Goal: Task Accomplishment & Management: Manage account settings

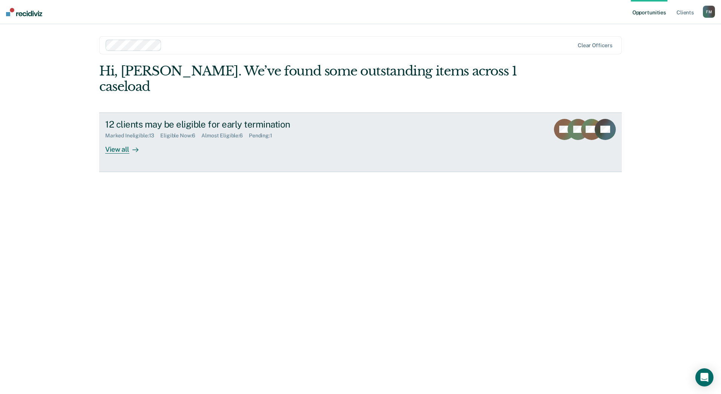
click at [120, 139] on div "View all" at bounding box center [126, 146] width 42 height 15
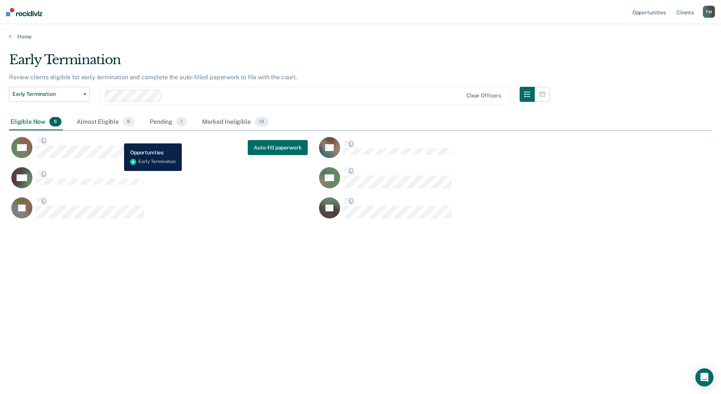
scroll to position [280, 698]
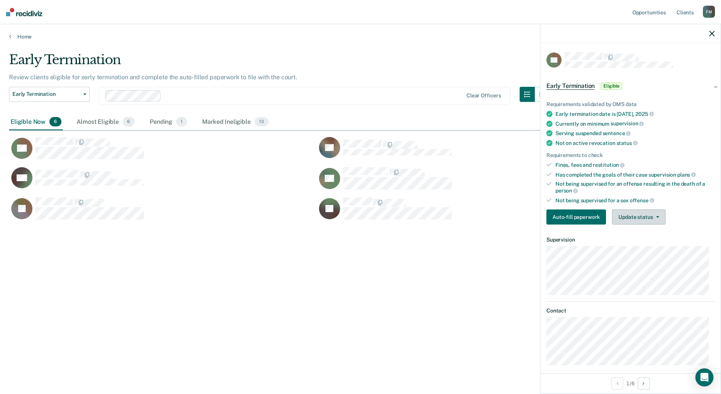
click at [652, 217] on button "Update status" at bounding box center [638, 216] width 53 height 15
click at [644, 247] on button "Mark Ineligible" at bounding box center [648, 247] width 73 height 12
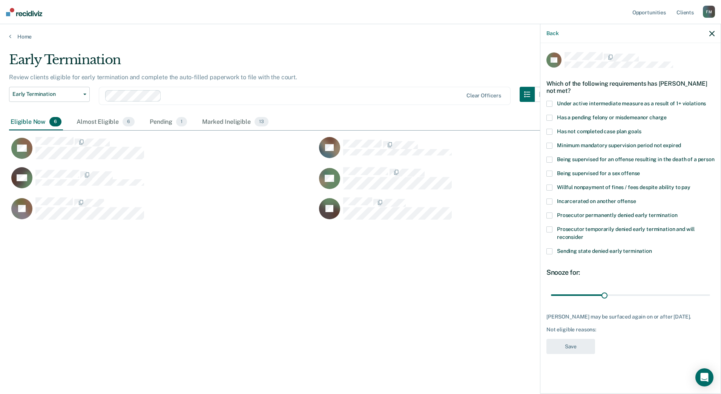
click at [550, 129] on span at bounding box center [550, 132] width 6 height 6
drag, startPoint x: 601, startPoint y: 295, endPoint x: 668, endPoint y: 296, distance: 67.2
click at [668, 296] on input "range" at bounding box center [630, 294] width 159 height 13
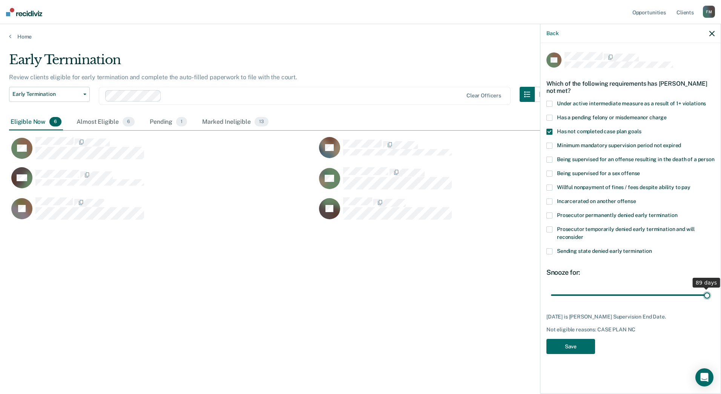
drag, startPoint x: 667, startPoint y: 296, endPoint x: 722, endPoint y: 306, distance: 55.9
type input "89"
click at [710, 301] on input "range" at bounding box center [630, 294] width 159 height 13
click at [571, 337] on div "DB Which of the following requirements has [PERSON_NAME] not met? Under active …" at bounding box center [631, 205] width 168 height 307
click at [587, 345] on button "Save" at bounding box center [571, 346] width 49 height 15
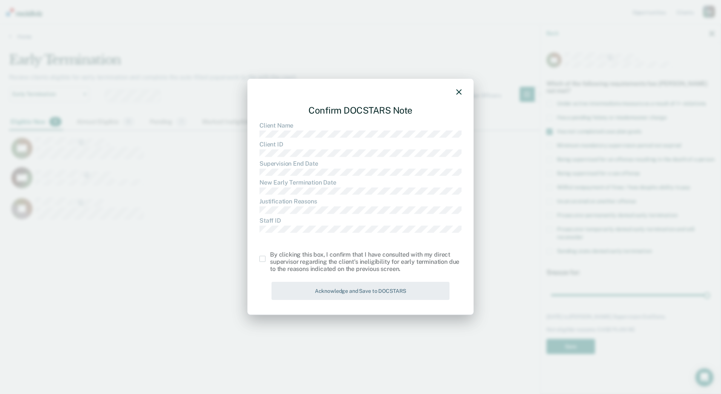
click at [264, 258] on span at bounding box center [263, 259] width 6 height 6
click at [270, 256] on input "checkbox" at bounding box center [270, 256] width 0 height 0
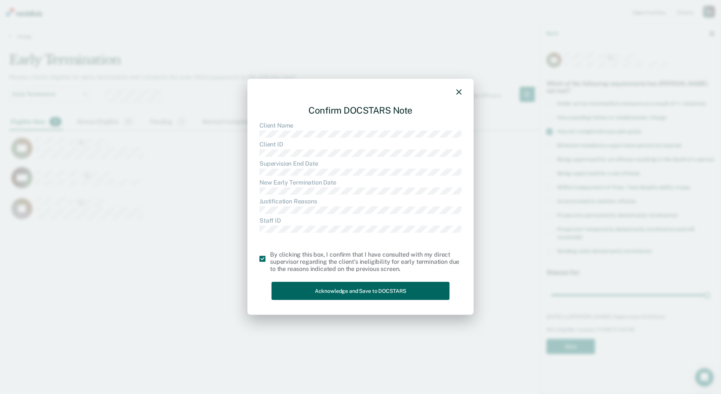
drag, startPoint x: 319, startPoint y: 282, endPoint x: 324, endPoint y: 284, distance: 5.5
click at [319, 283] on button "Acknowledge and Save to DOCSTARS" at bounding box center [361, 290] width 178 height 18
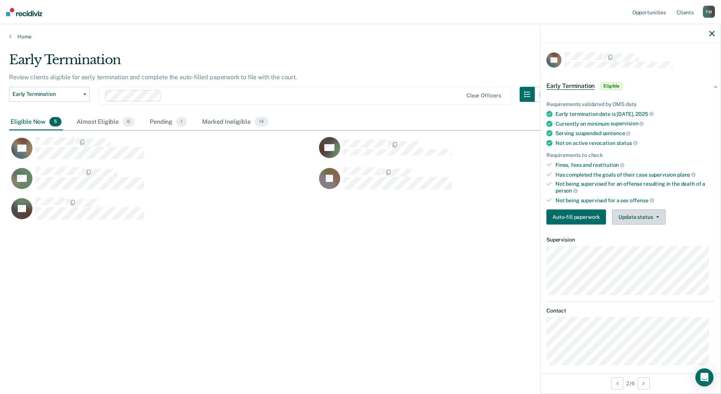
click at [654, 210] on button "Update status" at bounding box center [638, 216] width 53 height 15
click at [643, 249] on button "Mark Ineligible" at bounding box center [648, 247] width 73 height 12
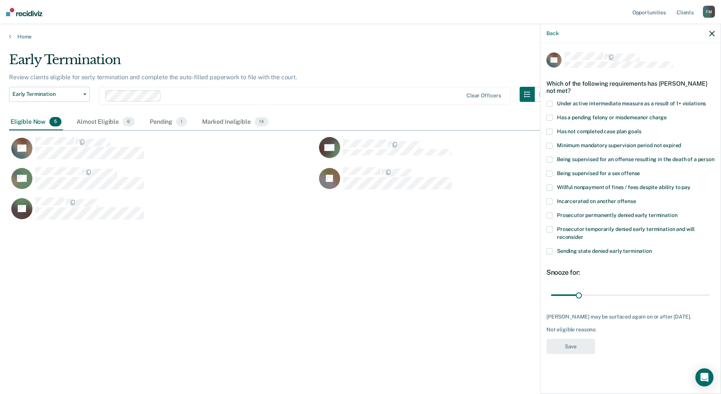
click at [553, 130] on label "Has not completed case plan goals" at bounding box center [631, 133] width 168 height 8
drag, startPoint x: 579, startPoint y: 296, endPoint x: 631, endPoint y: 302, distance: 51.7
click at [631, 301] on input "range" at bounding box center [630, 294] width 159 height 13
click at [629, 297] on input "range" at bounding box center [630, 294] width 159 height 13
click at [630, 296] on input "range" at bounding box center [630, 294] width 159 height 13
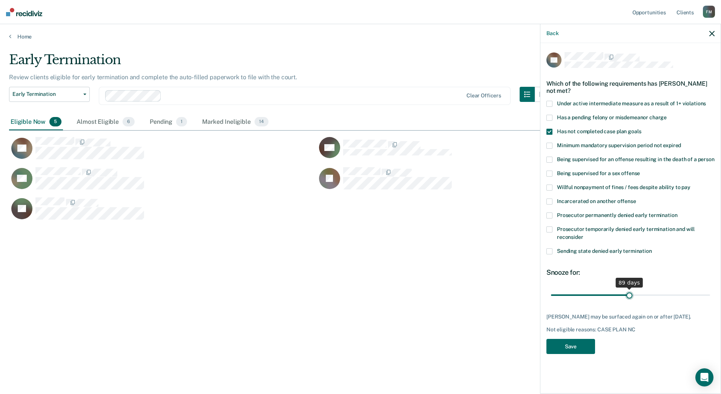
click at [630, 296] on input "range" at bounding box center [630, 294] width 159 height 13
click at [632, 296] on input "range" at bounding box center [630, 294] width 159 height 13
click at [634, 296] on input "range" at bounding box center [630, 294] width 159 height 13
type input "90"
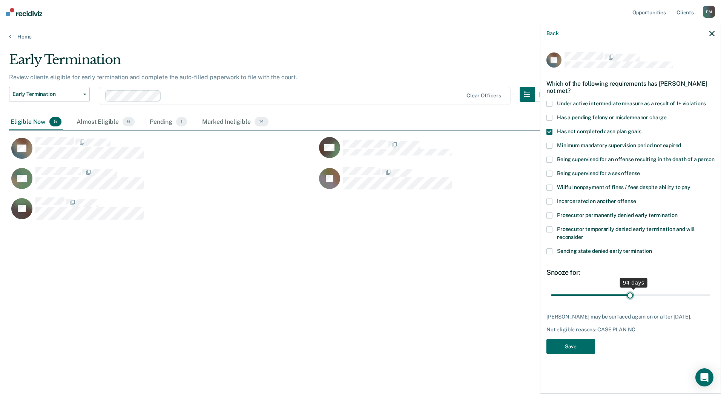
click at [630, 295] on input "range" at bounding box center [630, 294] width 159 height 13
drag, startPoint x: 576, startPoint y: 358, endPoint x: 577, endPoint y: 349, distance: 9.1
click at [577, 353] on div "AL Which of the following requirements has [PERSON_NAME] not met? Under active …" at bounding box center [631, 217] width 180 height 349
click at [577, 349] on button "Save" at bounding box center [571, 346] width 49 height 15
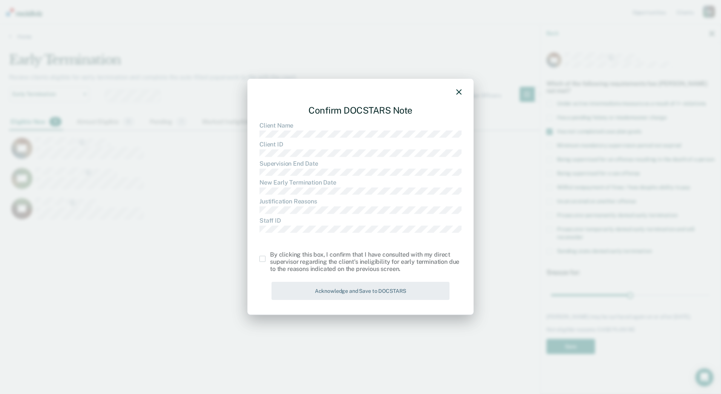
click at [262, 259] on span at bounding box center [263, 259] width 6 height 6
click at [270, 256] on input "checkbox" at bounding box center [270, 256] width 0 height 0
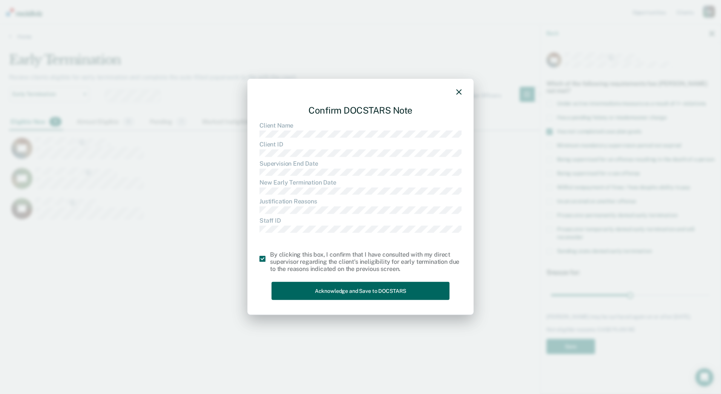
click at [368, 289] on button "Acknowledge and Save to DOCSTARS" at bounding box center [361, 290] width 178 height 18
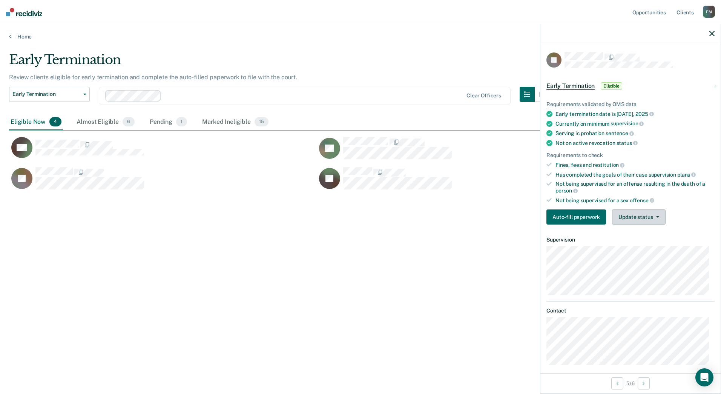
click at [642, 213] on button "Update status" at bounding box center [638, 216] width 53 height 15
click at [636, 247] on button "Mark Ineligible" at bounding box center [648, 247] width 73 height 12
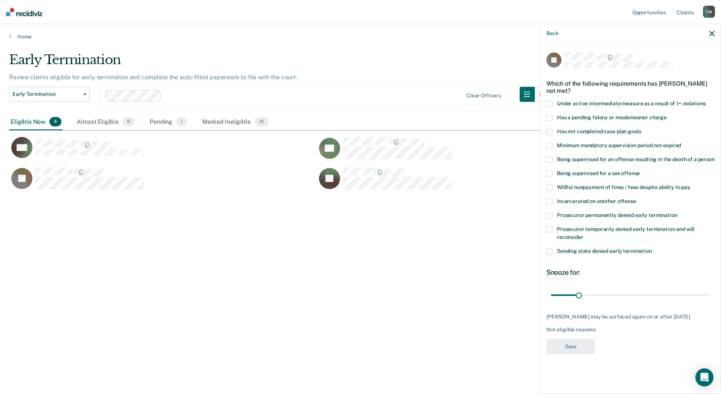
click at [550, 132] on span at bounding box center [550, 132] width 6 height 6
click at [618, 289] on input "range" at bounding box center [630, 294] width 159 height 13
click at [636, 296] on input "range" at bounding box center [630, 294] width 159 height 13
click at [629, 296] on input "range" at bounding box center [630, 294] width 159 height 13
click at [634, 296] on input "range" at bounding box center [630, 294] width 159 height 13
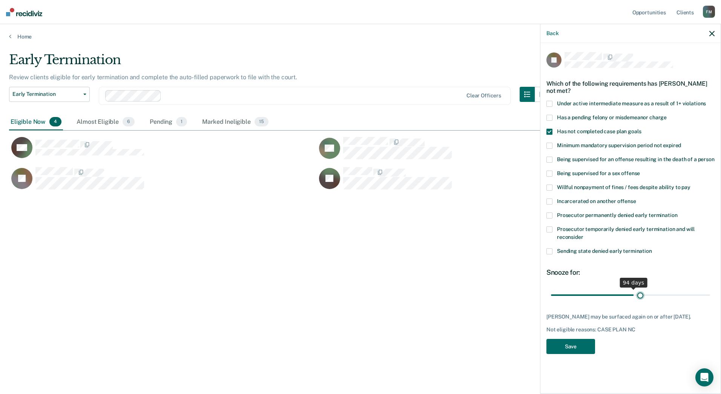
click at [640, 295] on input "range" at bounding box center [630, 294] width 159 height 13
drag, startPoint x: 639, startPoint y: 295, endPoint x: 721, endPoint y: 305, distance: 82.2
click at [710, 301] on input "range" at bounding box center [630, 294] width 159 height 13
click at [629, 298] on input "range" at bounding box center [630, 294] width 159 height 13
click at [634, 295] on input "range" at bounding box center [630, 294] width 159 height 13
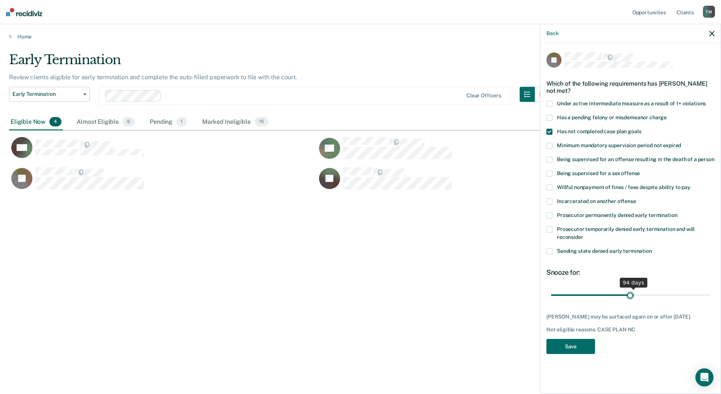
click at [630, 295] on input "range" at bounding box center [630, 294] width 159 height 13
click at [583, 347] on button "Save" at bounding box center [571, 346] width 49 height 15
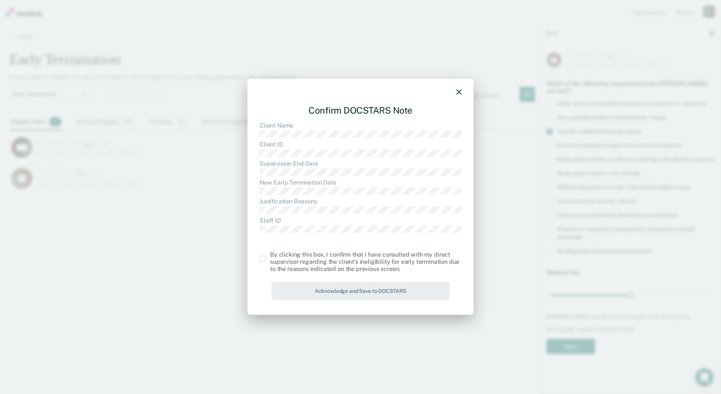
click at [261, 261] on span at bounding box center [263, 259] width 6 height 6
click at [270, 256] on input "checkbox" at bounding box center [270, 256] width 0 height 0
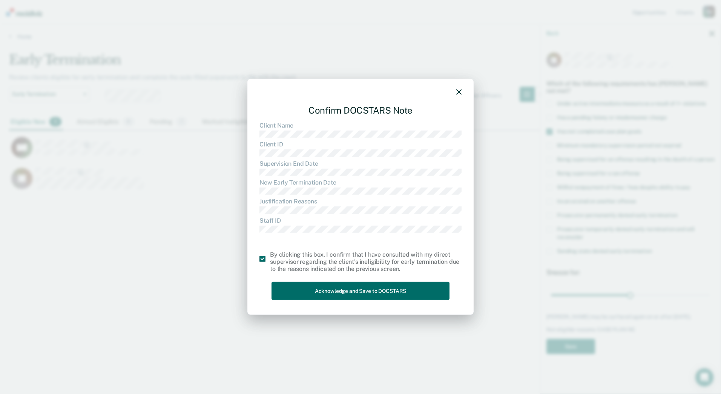
click at [456, 97] on div at bounding box center [361, 93] width 202 height 11
click at [459, 95] on div at bounding box center [361, 93] width 202 height 11
click at [460, 91] on icon "button" at bounding box center [458, 91] width 5 height 5
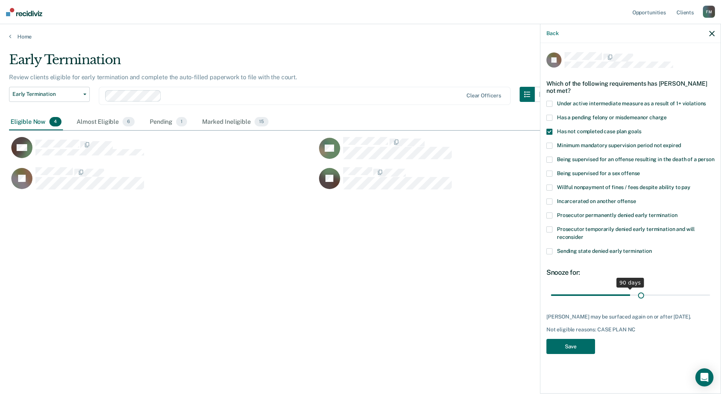
click at [642, 292] on input "range" at bounding box center [630, 294] width 159 height 13
click at [651, 292] on input "range" at bounding box center [630, 294] width 159 height 13
click at [666, 292] on input "range" at bounding box center [630, 294] width 159 height 13
drag, startPoint x: 666, startPoint y: 292, endPoint x: 682, endPoint y: 297, distance: 16.8
type input "150"
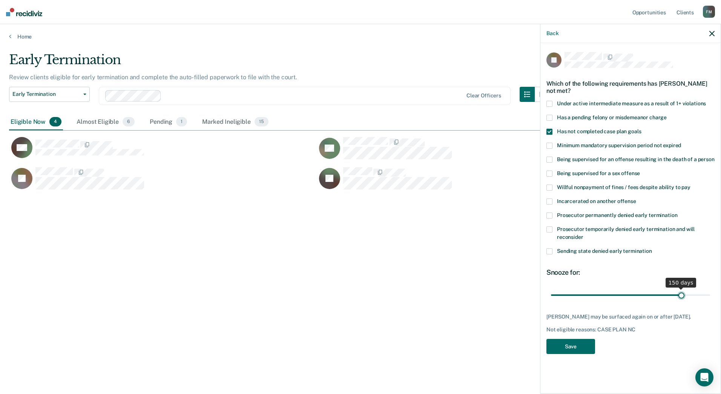
click at [682, 297] on input "range" at bounding box center [630, 294] width 159 height 13
click at [587, 345] on button "Save" at bounding box center [571, 346] width 49 height 15
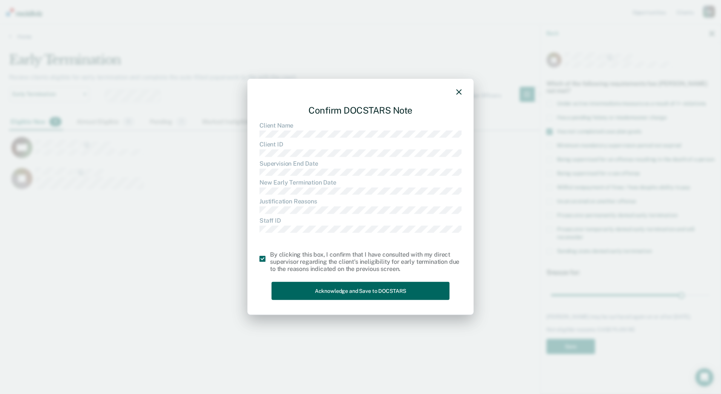
click at [342, 289] on button "Acknowledge and Save to DOCSTARS" at bounding box center [361, 290] width 178 height 18
